Goal: Task Accomplishment & Management: Manage account settings

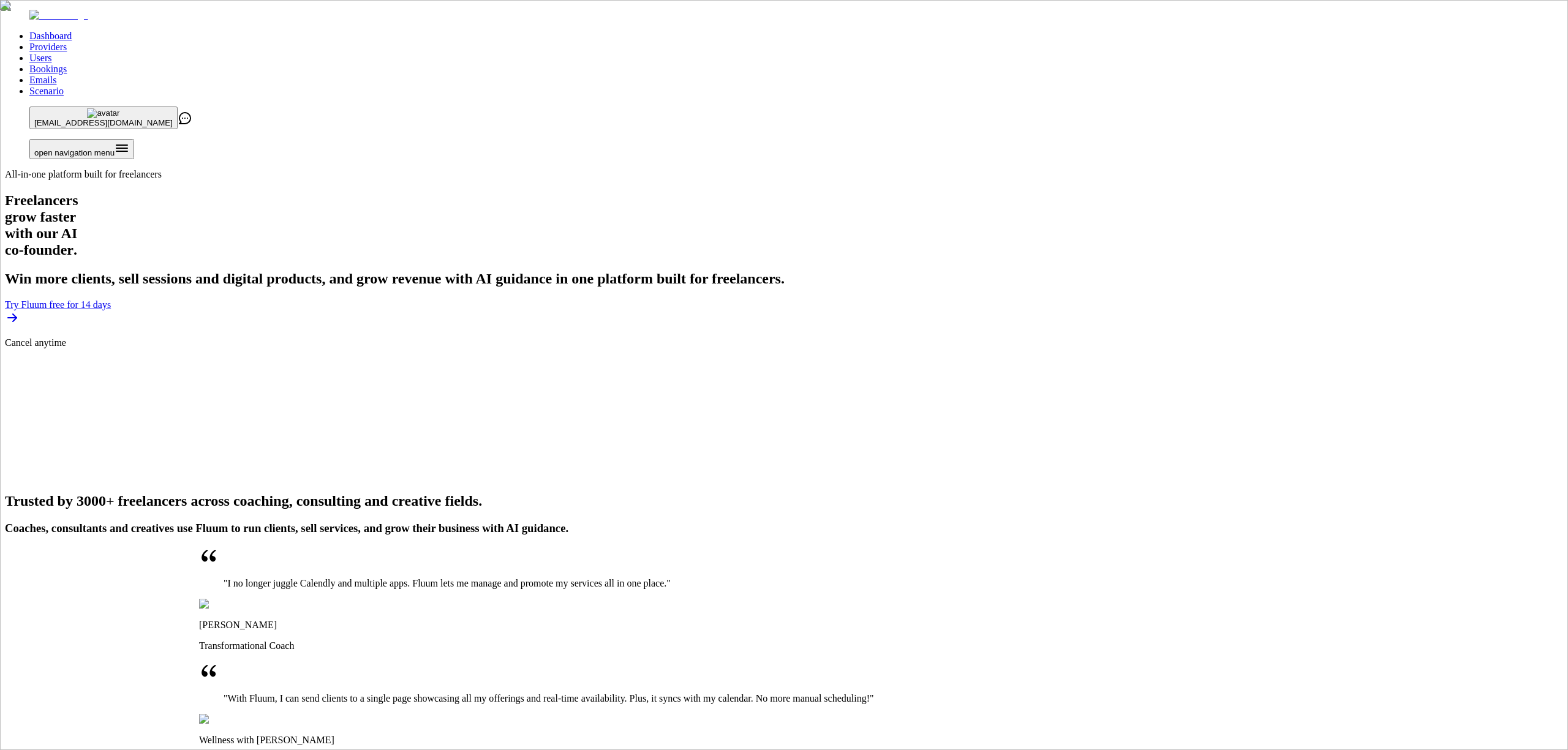
click at [63, 86] on link "Scenario" at bounding box center [47, 91] width 35 height 10
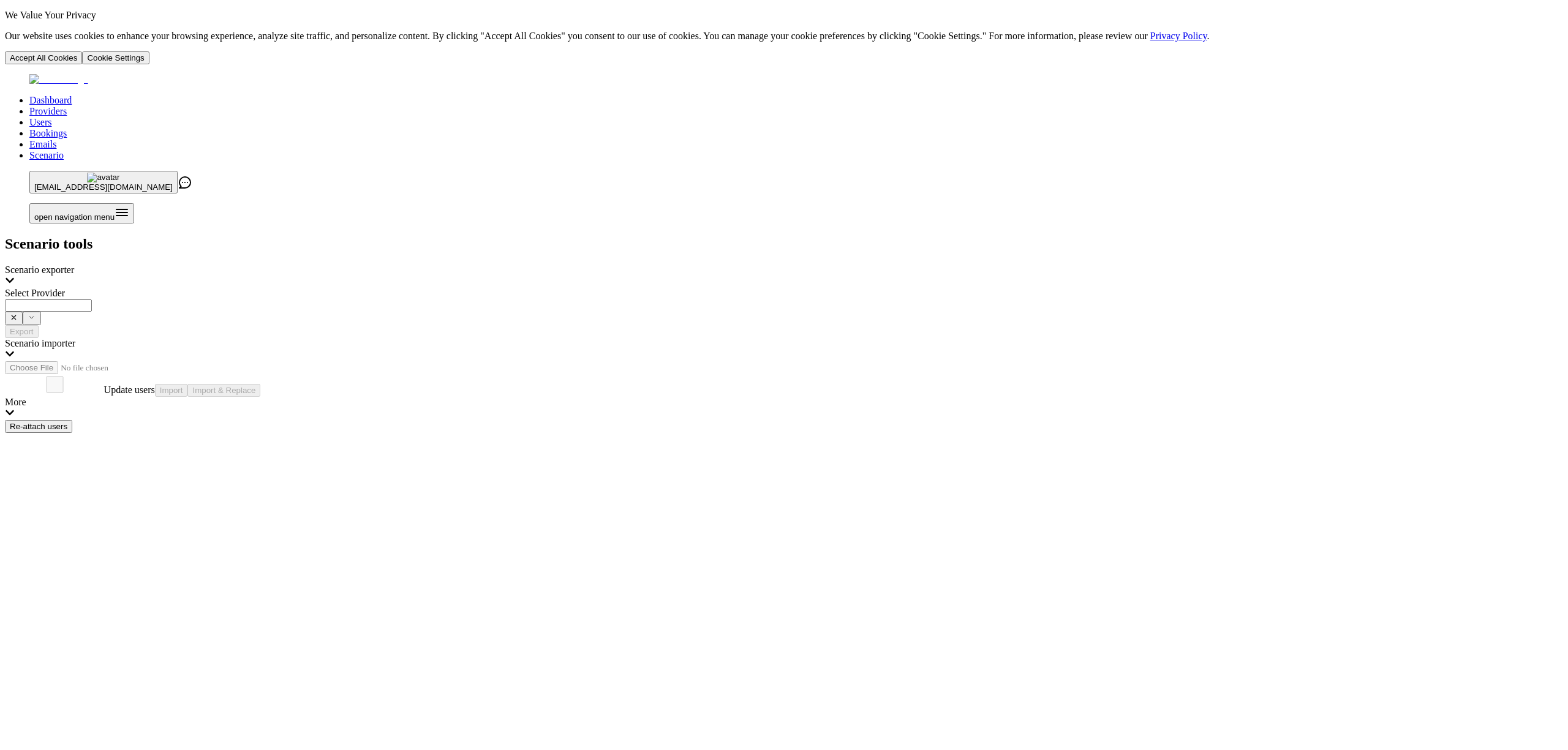
click at [120, 173] on img at bounding box center [103, 178] width 32 height 10
click at [1195, 94] on span "Log Out" at bounding box center [1186, 89] width 33 height 10
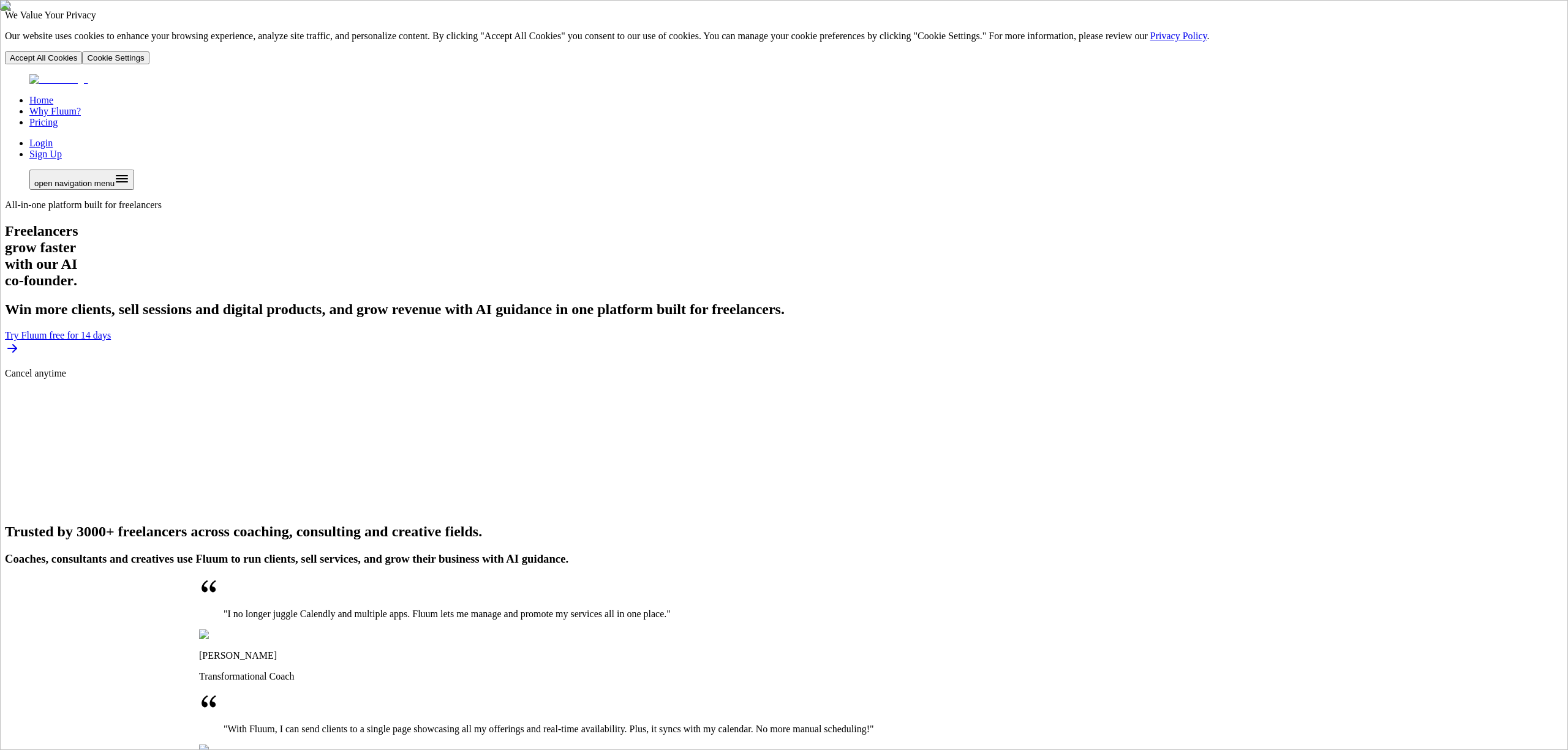
click at [53, 137] on link "Login" at bounding box center [41, 143] width 23 height 10
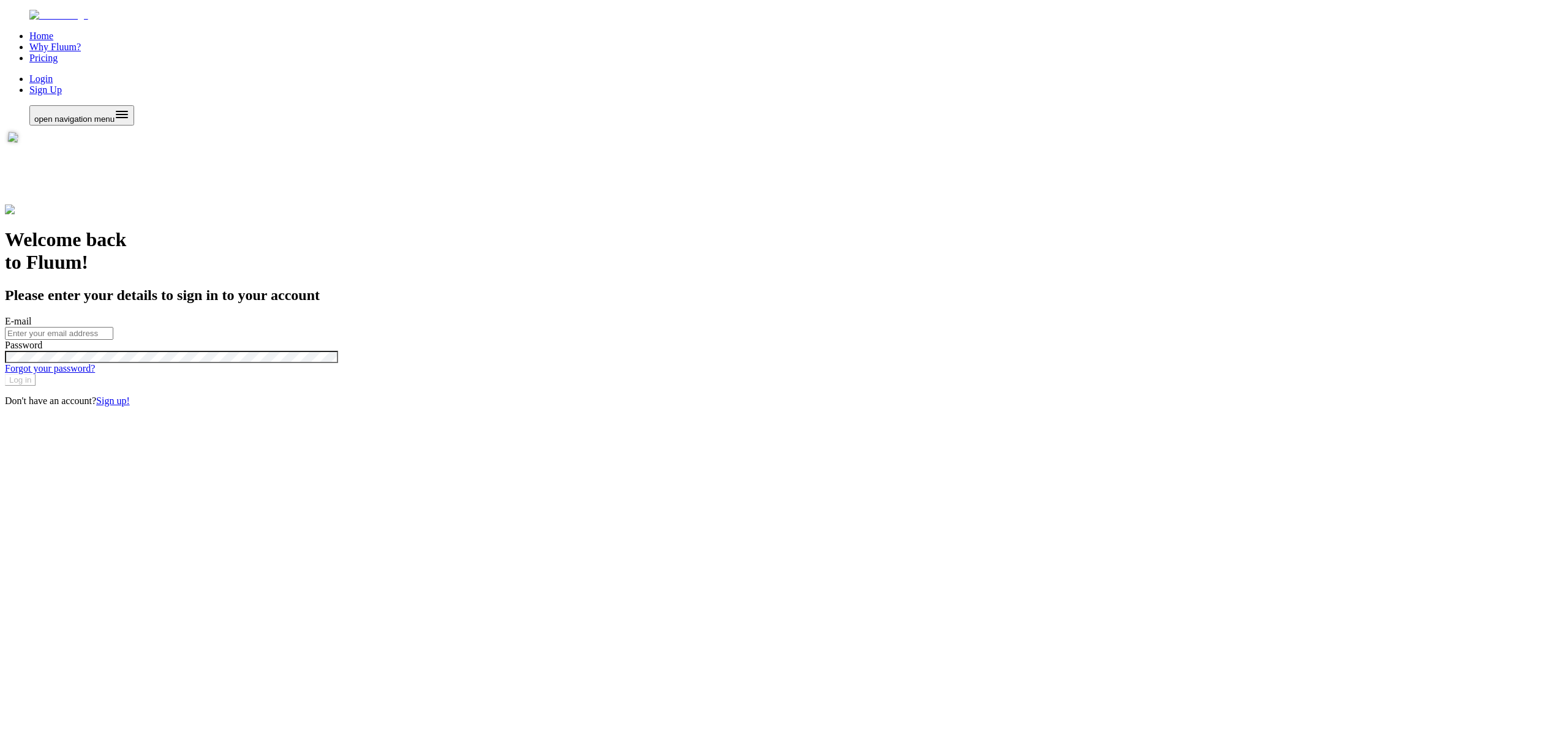
click at [113, 327] on input "E-mail" at bounding box center [59, 333] width 109 height 13
type input "[EMAIL_ADDRESS][DOMAIN_NAME]"
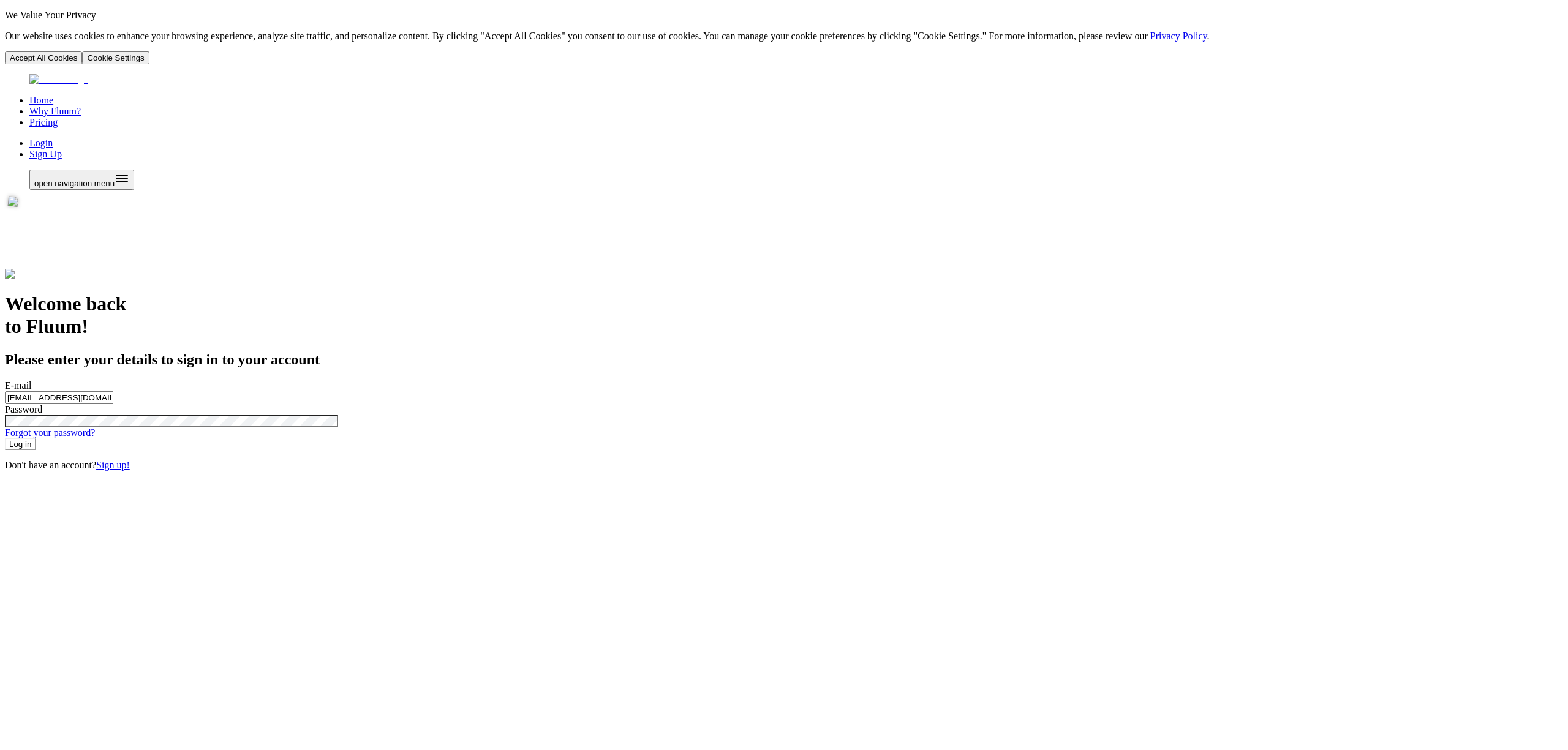
click at [5, 438] on button "Log in" at bounding box center [20, 444] width 31 height 12
click at [113, 392] on input "E-mail" at bounding box center [59, 398] width 109 height 13
type input "[EMAIL_ADDRESS][DOMAIN_NAME]"
click at [5, 438] on button "Log in" at bounding box center [20, 444] width 31 height 12
